Goal: Answer question/provide support: Ask a question

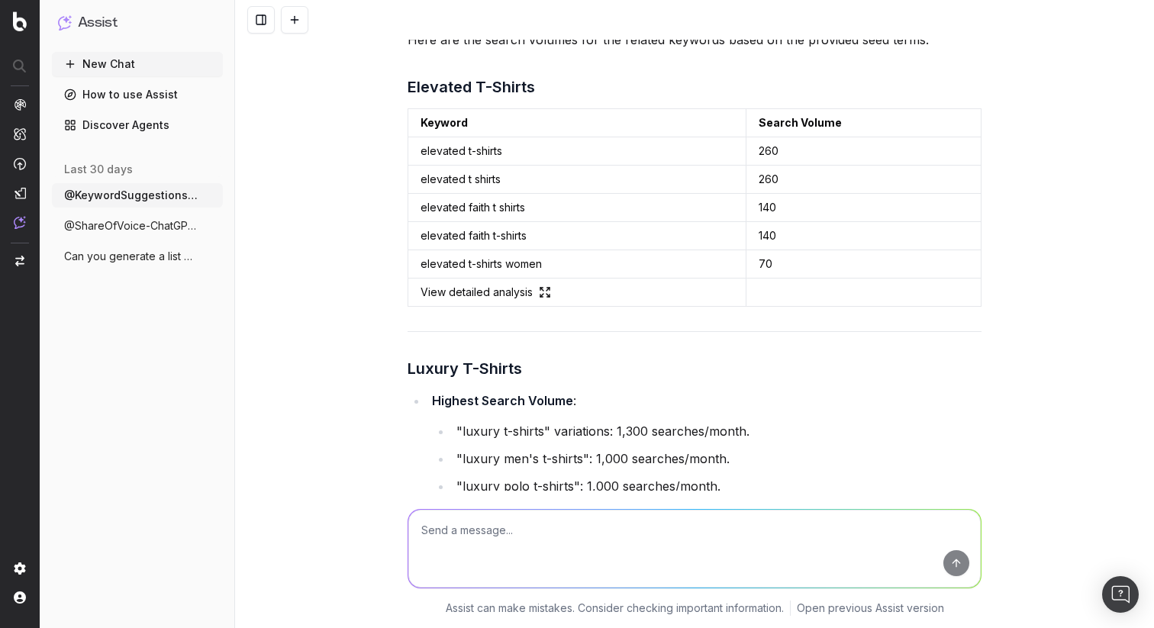
scroll to position [842, 0]
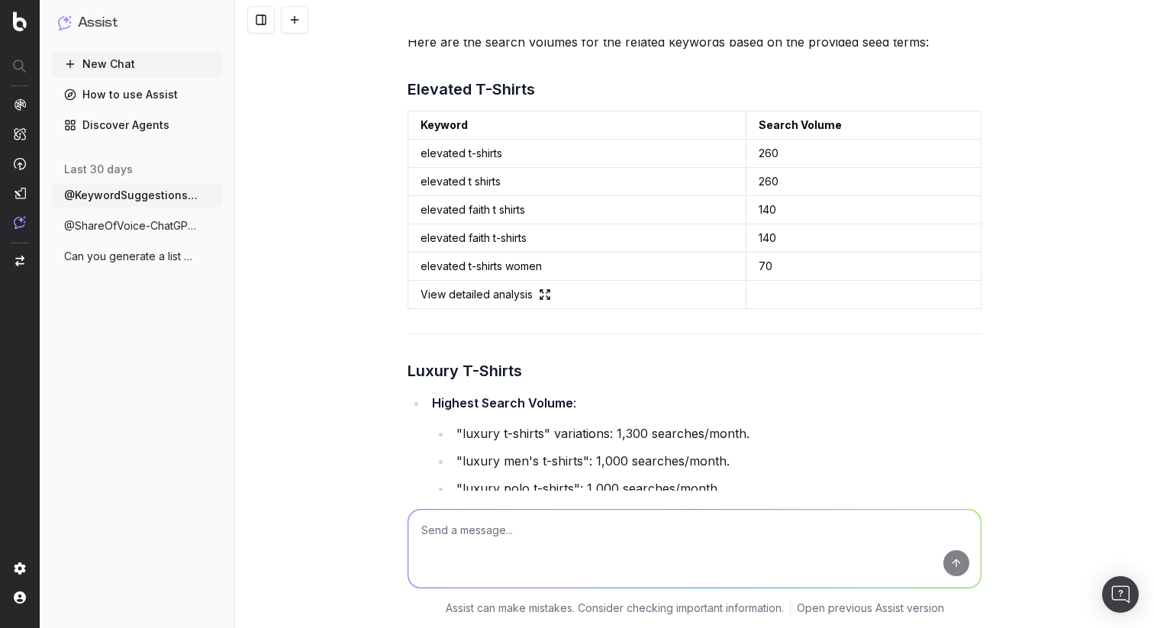
click at [490, 77] on h3 "Elevated T-Shirts" at bounding box center [694, 89] width 574 height 24
click at [597, 111] on td "Keyword" at bounding box center [577, 125] width 338 height 28
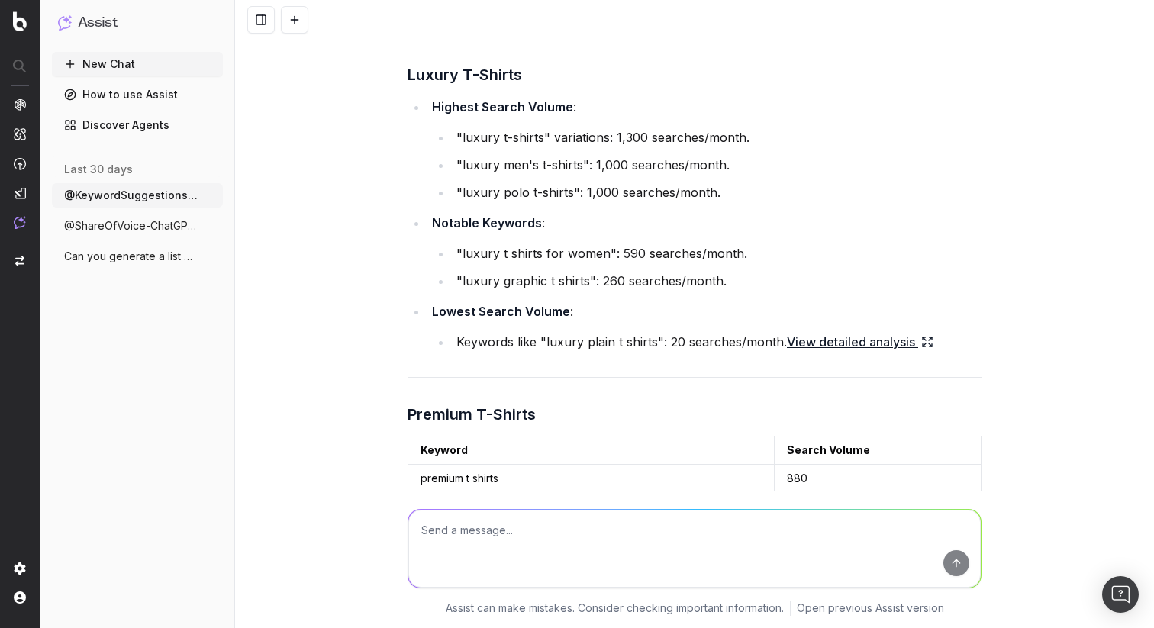
scroll to position [1380, 0]
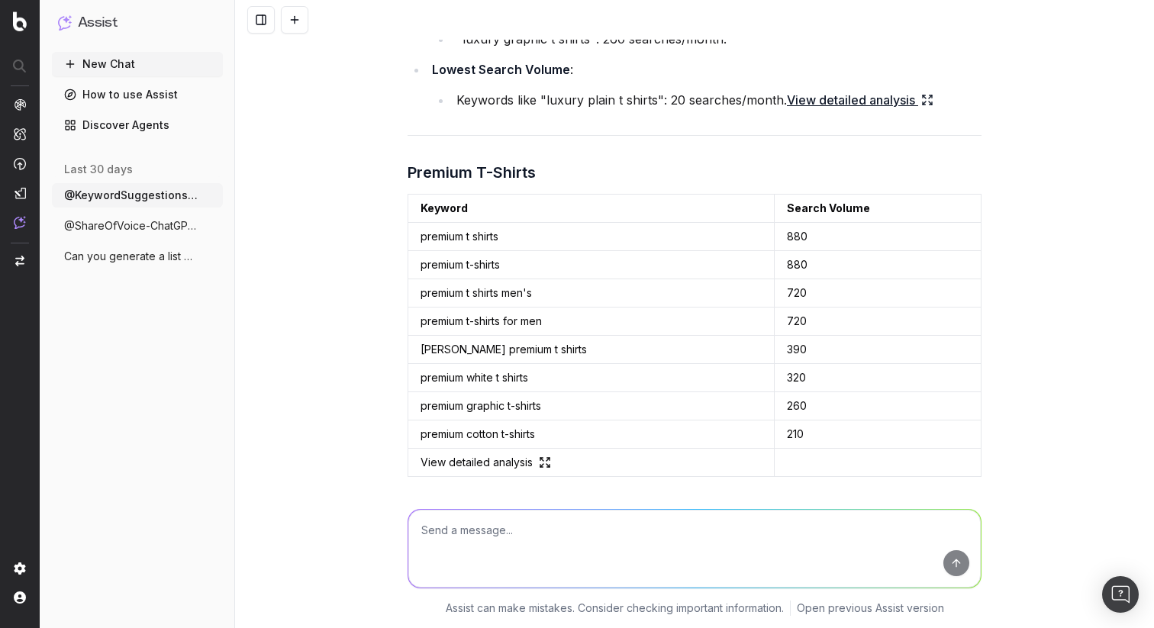
click at [787, 89] on link "View detailed analysis" at bounding box center [860, 99] width 147 height 21
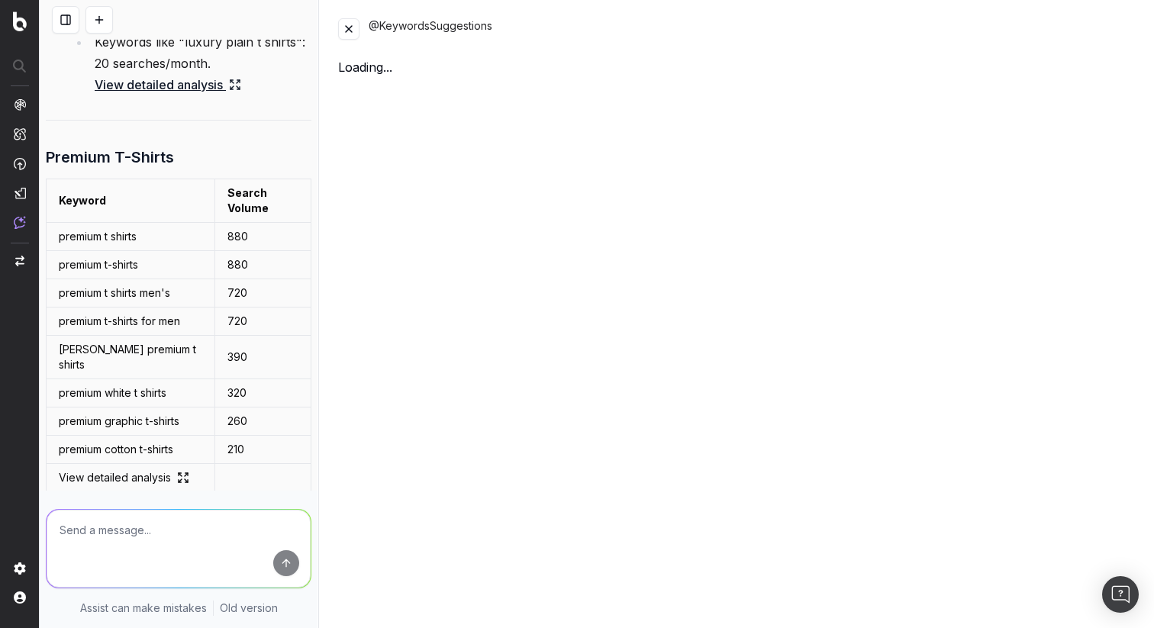
scroll to position [2063, 0]
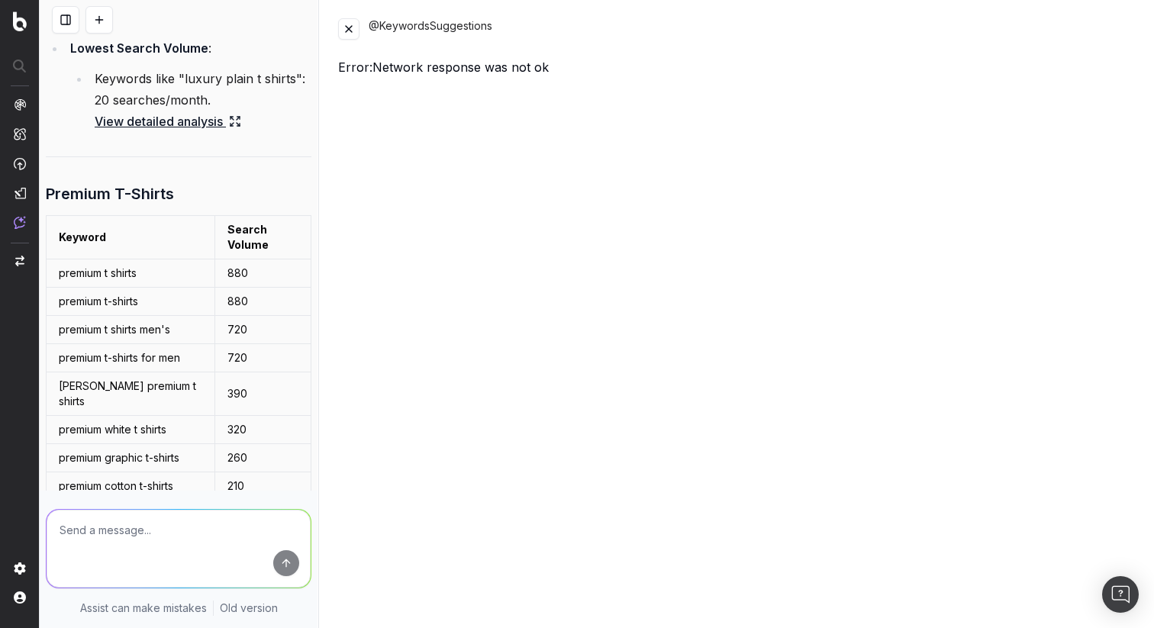
click at [351, 35] on button at bounding box center [348, 28] width 21 height 21
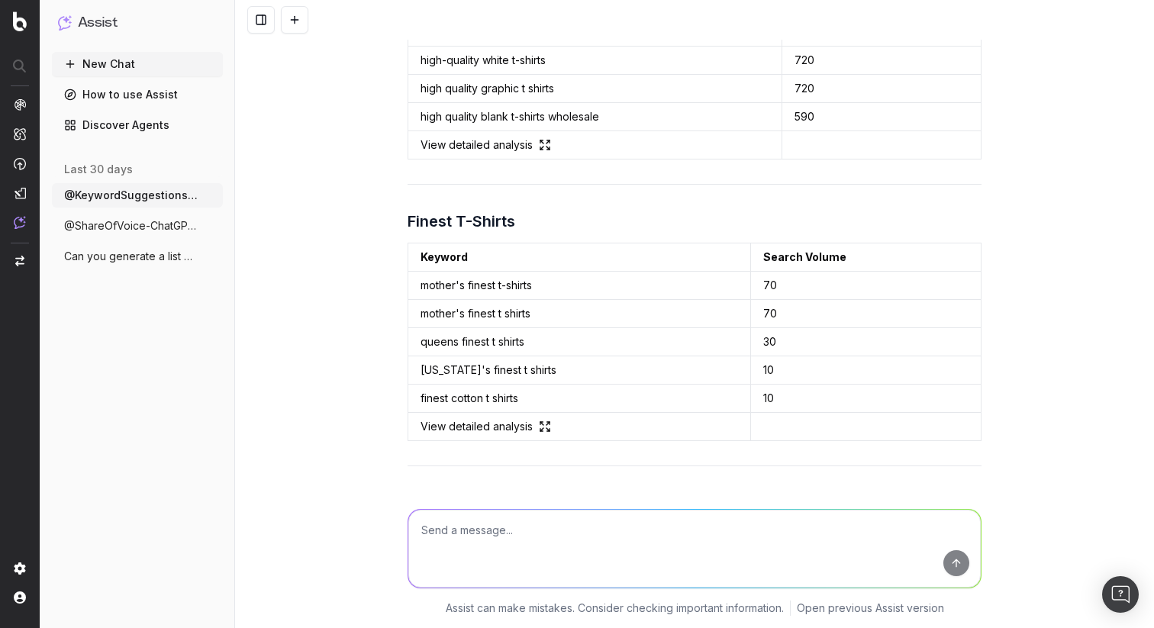
scroll to position [1380, 0]
